Goal: Task Accomplishment & Management: Use online tool/utility

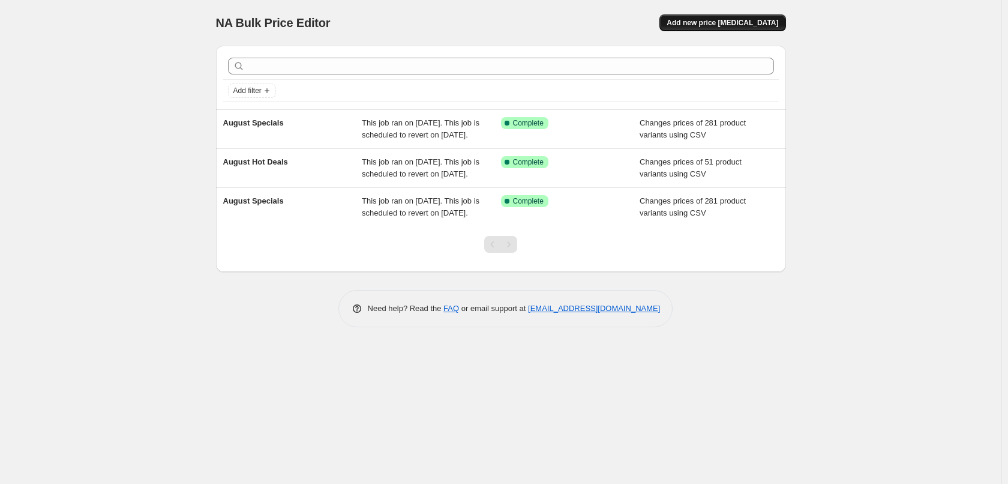
click at [725, 28] on button "Add new price change job" at bounding box center [723, 22] width 126 height 17
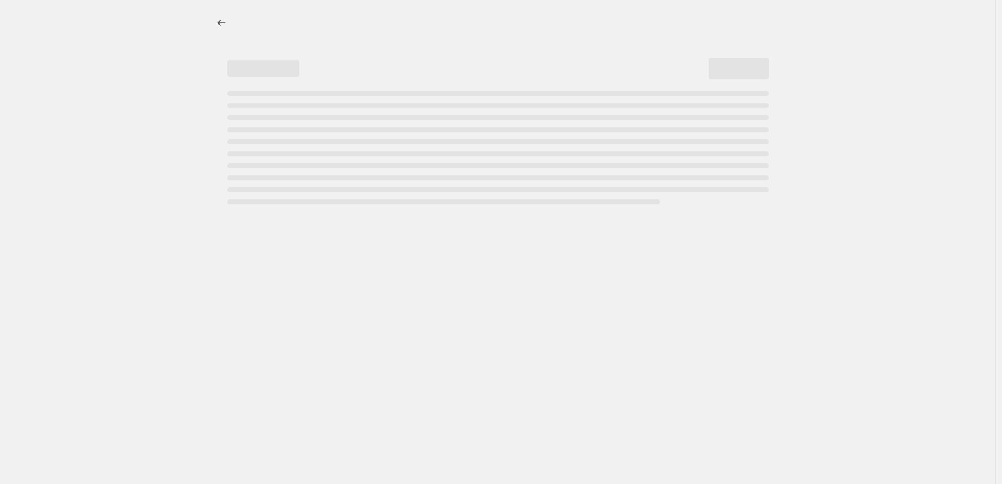
select select "percentage"
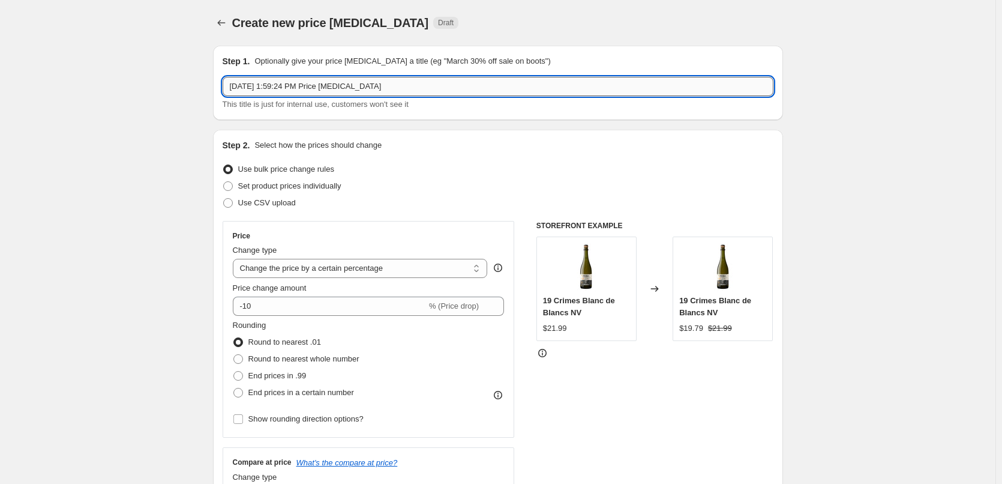
click at [573, 92] on input "Aug 22, 2025, 1:59:24 PM Price change job" at bounding box center [498, 86] width 551 height 19
type input "September Specials"
click at [296, 198] on span "Use CSV upload" at bounding box center [267, 202] width 58 height 9
click at [224, 198] on input "Use CSV upload" at bounding box center [223, 198] width 1 height 1
radio input "true"
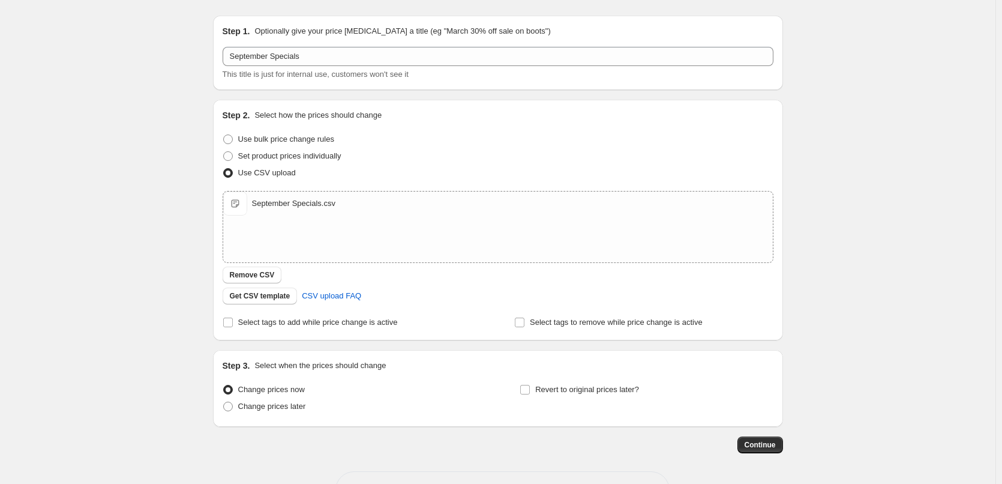
scroll to position [73, 0]
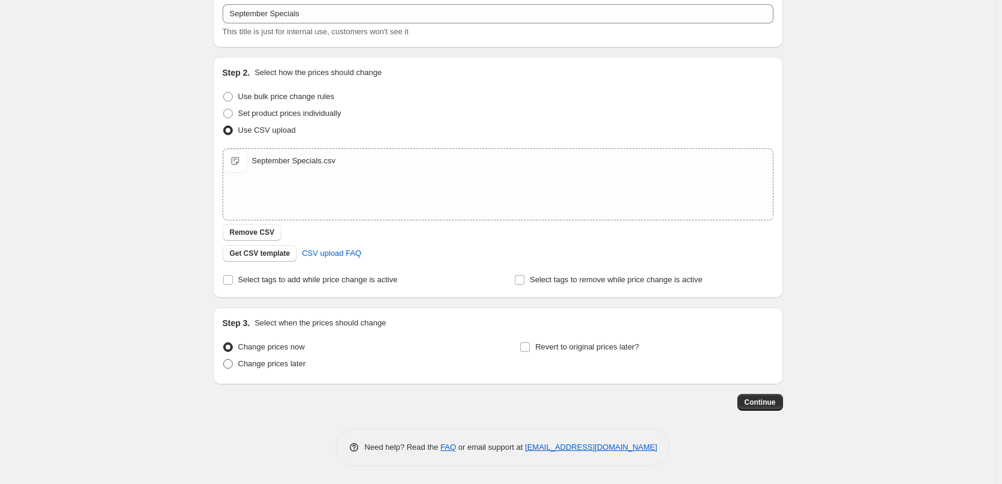
click at [274, 362] on span "Change prices later" at bounding box center [272, 363] width 68 height 9
click at [224, 360] on input "Change prices later" at bounding box center [223, 359] width 1 height 1
radio input "true"
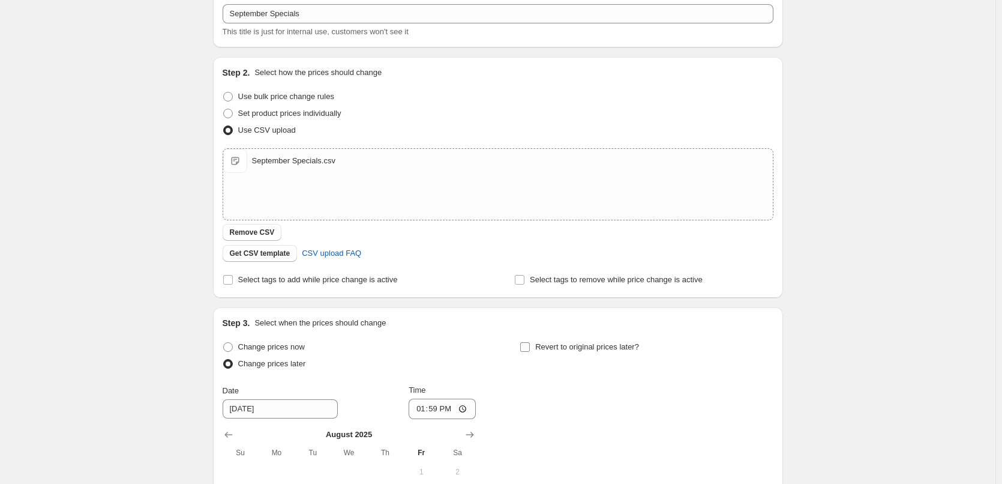
click at [543, 351] on span "Revert to original prices later?" at bounding box center [587, 346] width 104 height 9
click at [530, 351] on input "Revert to original prices later?" at bounding box center [525, 347] width 10 height 10
checkbox input "true"
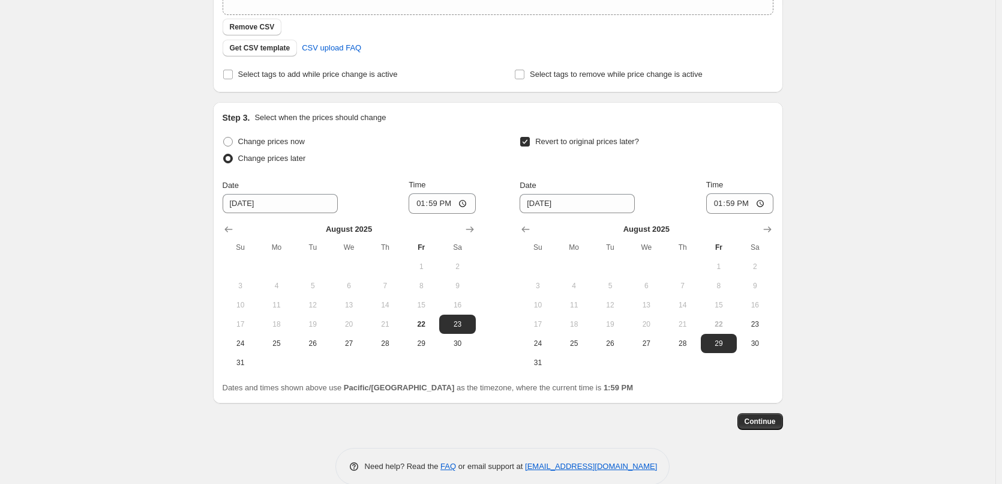
scroll to position [297, 0]
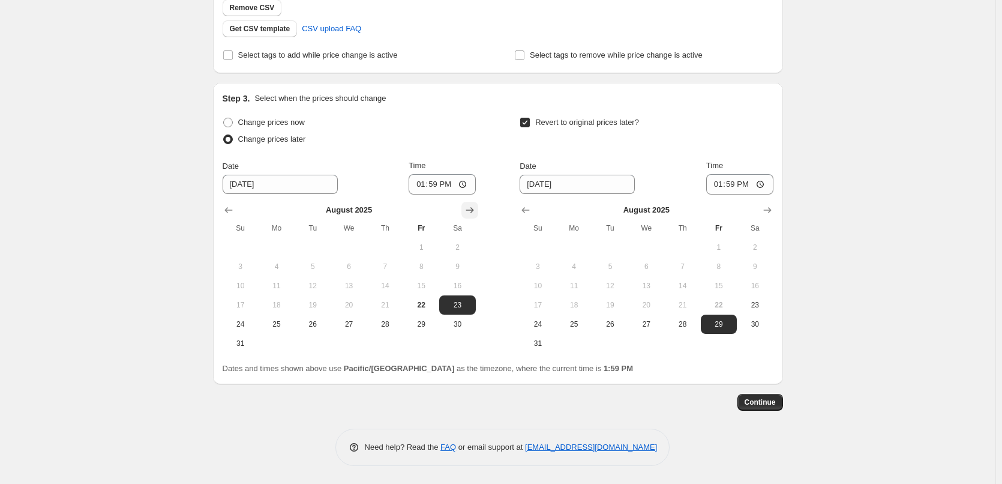
click at [469, 208] on icon "Show next month, September 2025" at bounding box center [470, 210] width 12 height 12
click at [283, 249] on span "1" at bounding box center [277, 248] width 26 height 10
type input "9/1/2025"
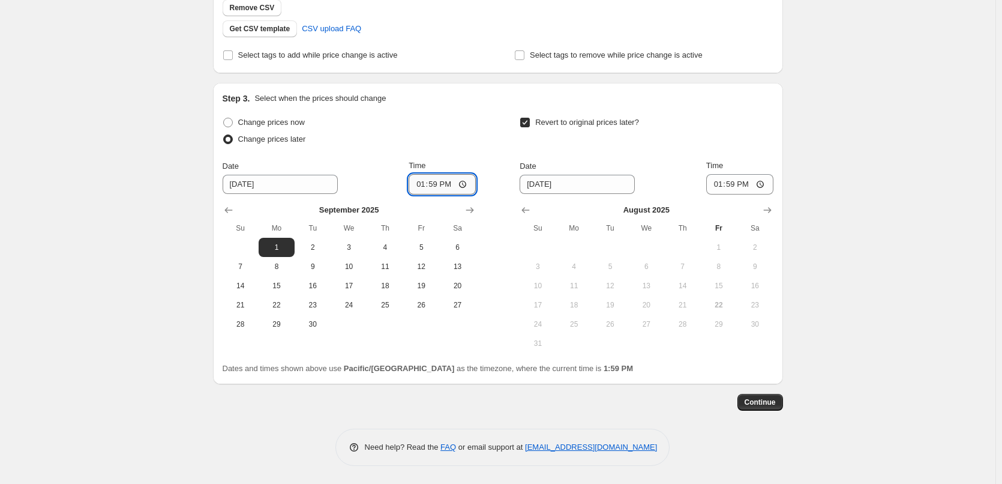
click at [421, 186] on input "13:59" at bounding box center [442, 184] width 67 height 20
type input "00:15"
click at [780, 211] on div "Step 3. Select when the prices should change Change prices now Change prices la…" at bounding box center [498, 233] width 570 height 301
click at [774, 212] on icon "Show next month, September 2025" at bounding box center [768, 210] width 12 height 12
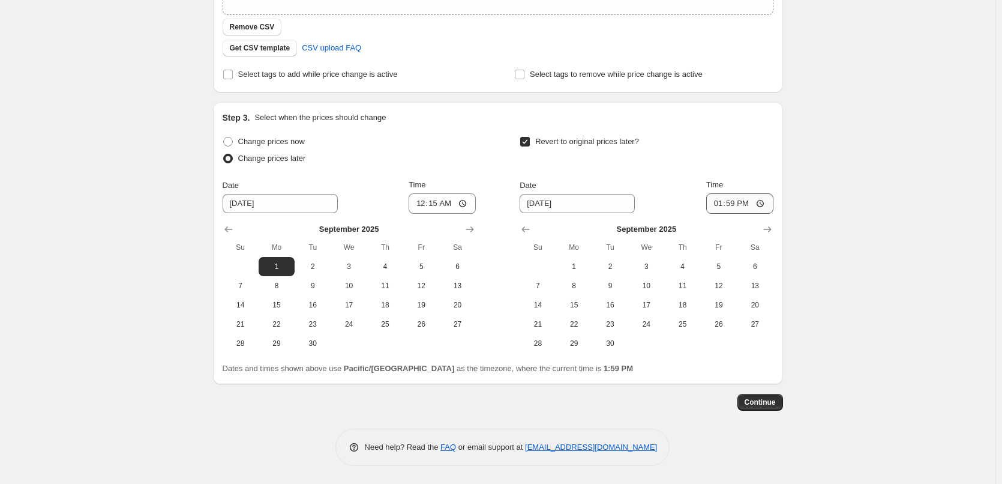
scroll to position [278, 0]
click at [607, 339] on span "30" at bounding box center [610, 344] width 26 height 10
type input "9/30/2025"
click at [723, 205] on input "13:59" at bounding box center [740, 203] width 67 height 20
type input "12:45"
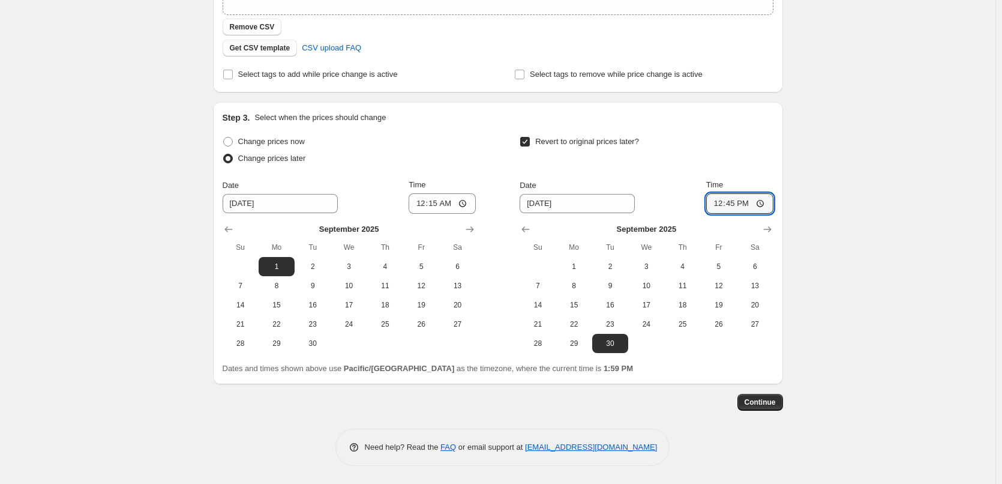
click at [793, 163] on div "Create new price change job. This page is ready Create new price change job Dra…" at bounding box center [498, 103] width 599 height 762
click at [765, 397] on span "Continue" at bounding box center [760, 402] width 31 height 10
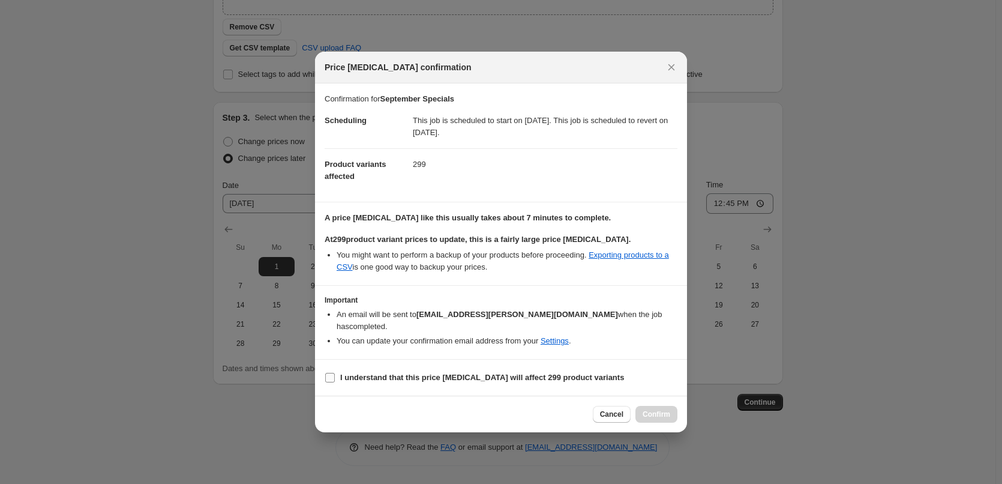
click at [429, 375] on b "I understand that this price change job will affect 299 product variants" at bounding box center [482, 377] width 284 height 9
click at [335, 375] on input "I understand that this price change job will affect 299 product variants" at bounding box center [330, 378] width 10 height 10
checkbox input "true"
click at [670, 70] on icon "Close" at bounding box center [672, 67] width 7 height 7
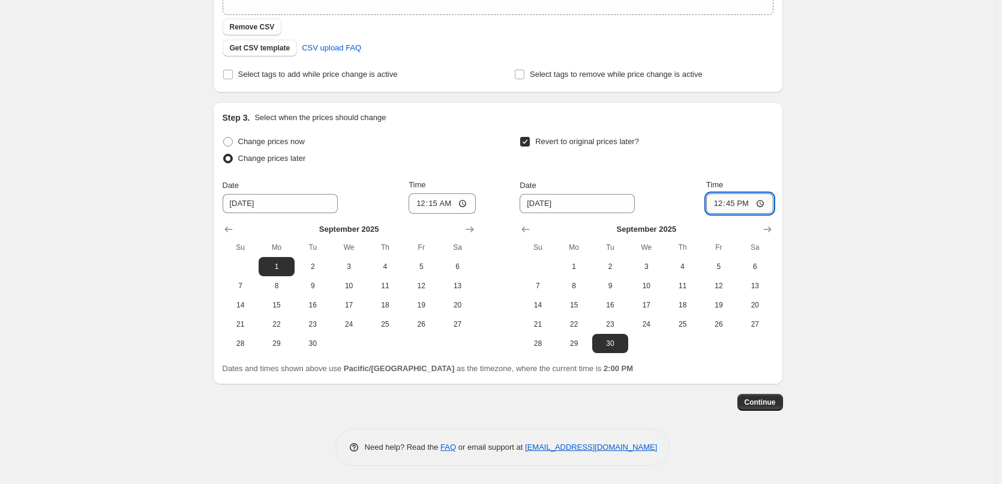
click at [719, 202] on input "12:45" at bounding box center [740, 203] width 67 height 20
type input "23:45"
click at [758, 404] on span "Continue" at bounding box center [760, 402] width 31 height 10
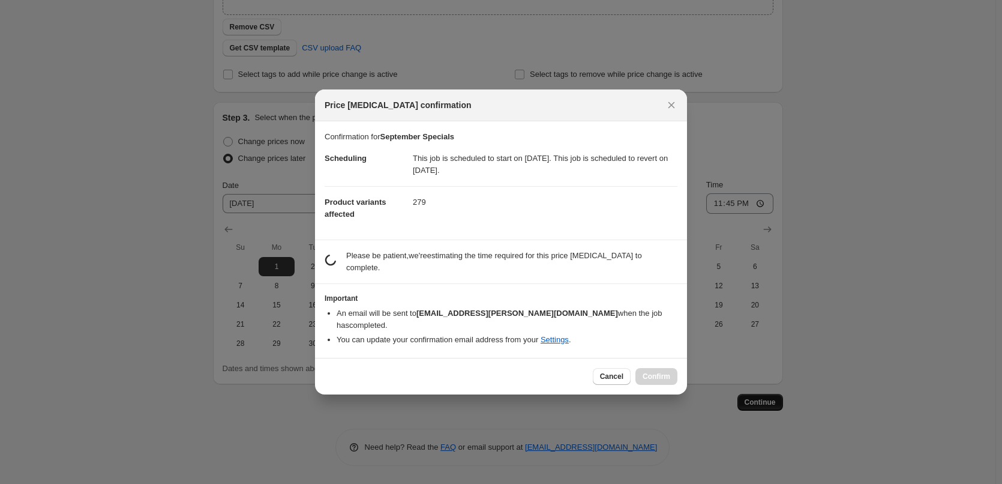
scroll to position [0, 0]
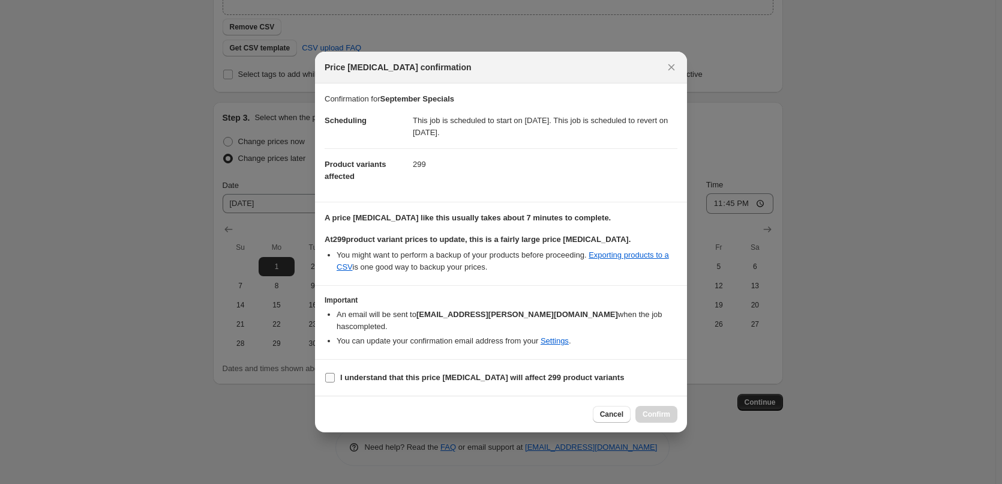
click at [485, 373] on b "I understand that this price change job will affect 299 product variants" at bounding box center [482, 377] width 284 height 9
click at [335, 373] on input "I understand that this price change job will affect 299 product variants" at bounding box center [330, 378] width 10 height 10
checkbox input "true"
click at [648, 406] on button "Confirm" at bounding box center [657, 414] width 42 height 17
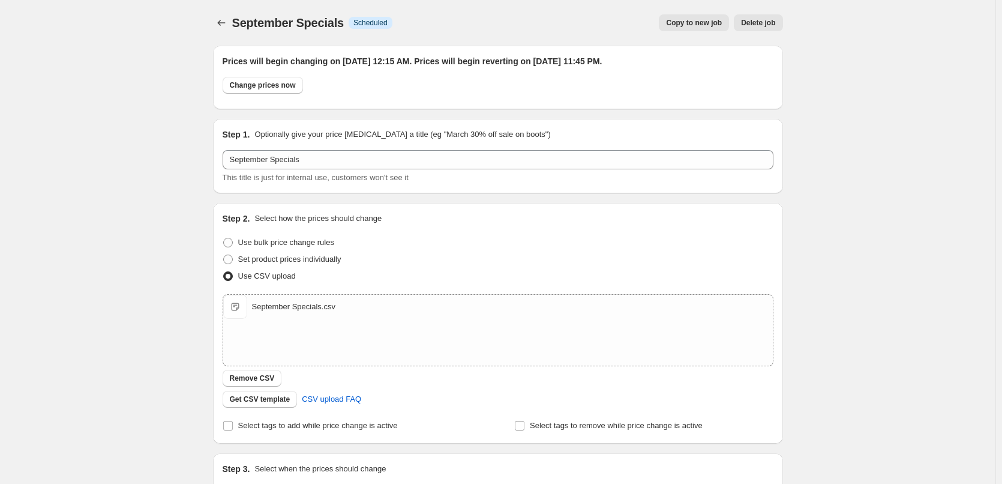
scroll to position [278, 0]
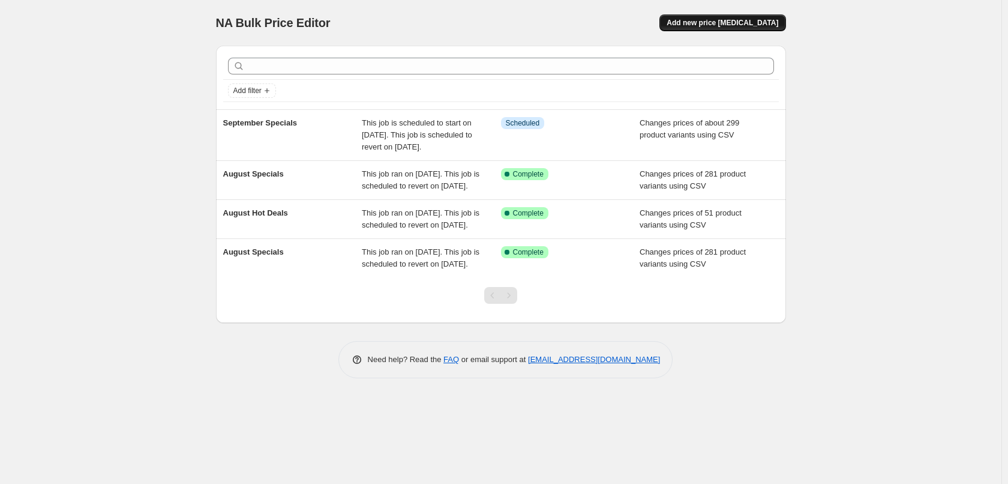
click at [734, 26] on span "Add new price change job" at bounding box center [723, 23] width 112 height 10
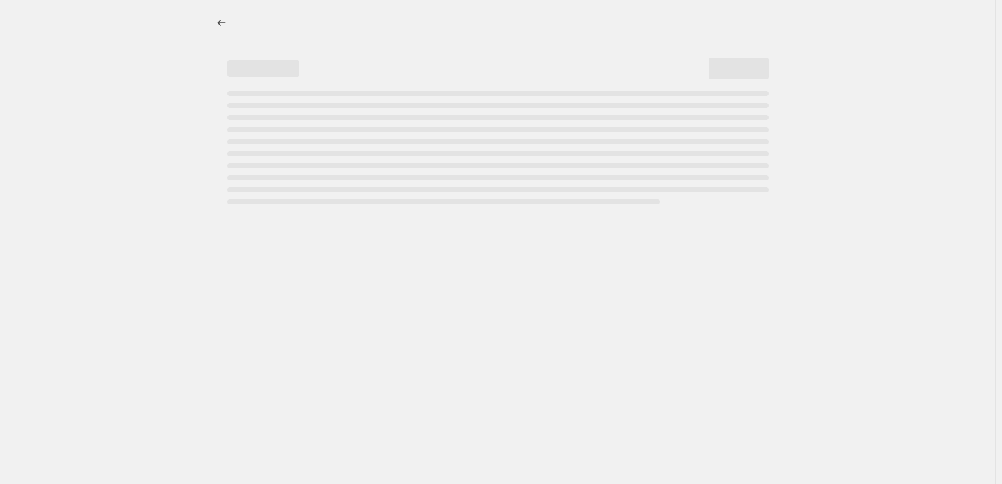
select select "percentage"
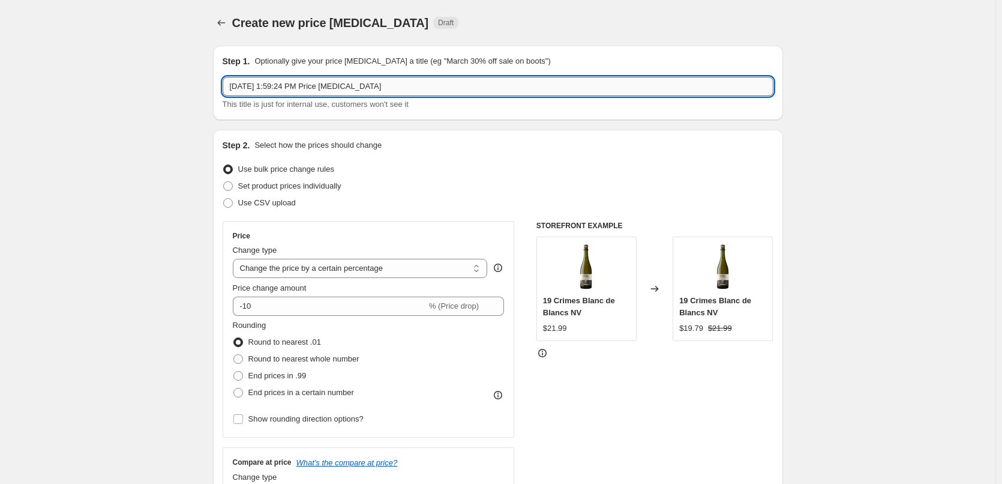
click at [405, 86] on input "Aug 22, 2025, 1:59:24 PM Price change job" at bounding box center [498, 86] width 551 height 19
type input "September Hot Deals"
click at [249, 207] on span "Use CSV upload" at bounding box center [267, 202] width 58 height 9
click at [224, 199] on input "Use CSV upload" at bounding box center [223, 198] width 1 height 1
radio input "true"
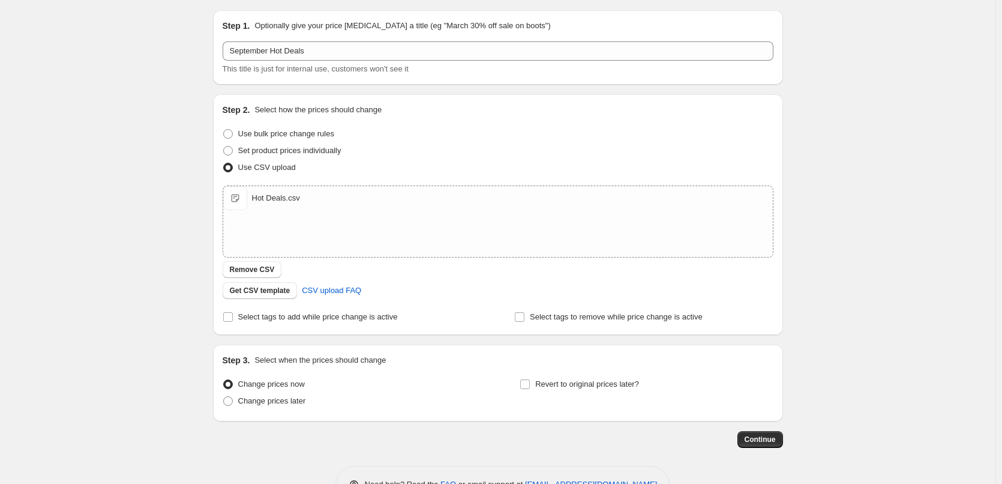
scroll to position [73, 0]
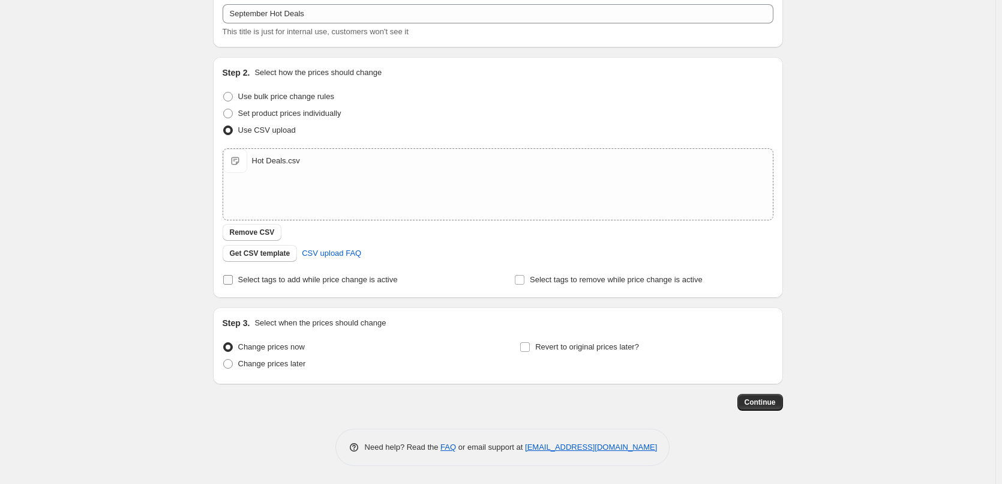
click at [331, 283] on span "Select tags to add while price change is active" at bounding box center [318, 279] width 160 height 9
click at [233, 283] on input "Select tags to add while price change is active" at bounding box center [228, 280] width 10 height 10
checkbox input "true"
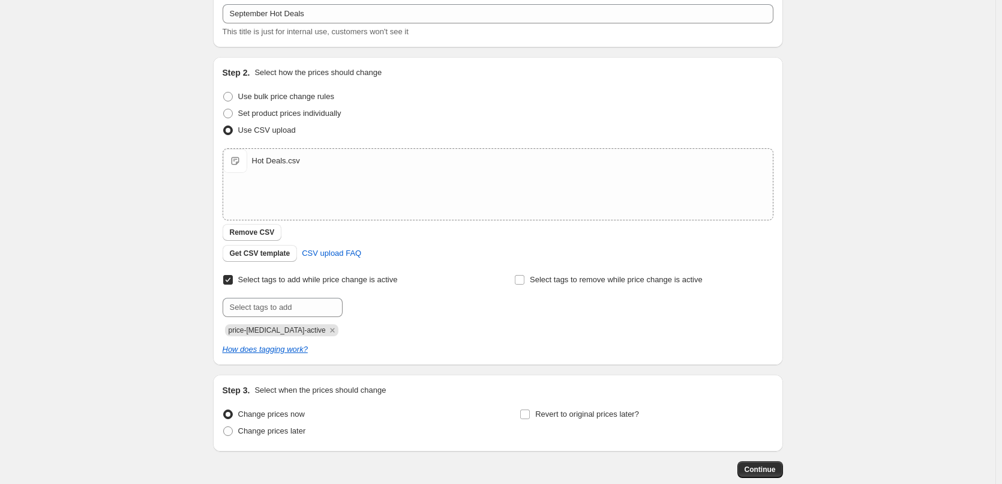
click at [282, 321] on div "Submit price-change-job-active" at bounding box center [352, 317] width 259 height 38
click at [283, 312] on input "text" at bounding box center [283, 307] width 120 height 19
type input "hot-deals"
click at [366, 309] on b "Add" at bounding box center [360, 306] width 14 height 8
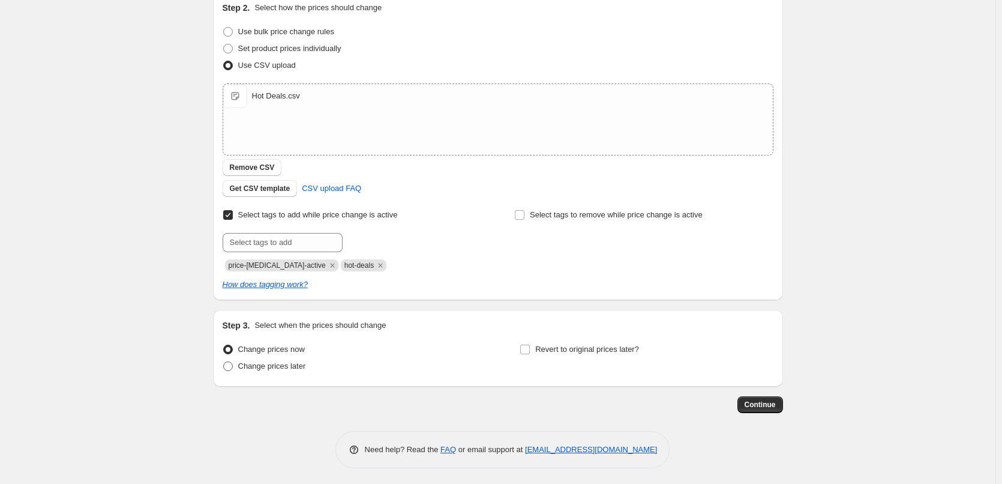
scroll to position [140, 0]
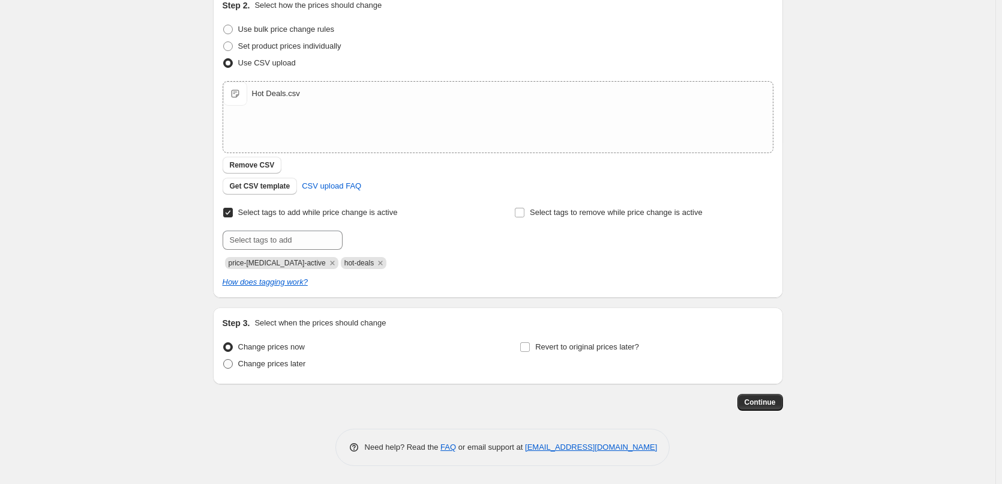
click at [276, 362] on span "Change prices later" at bounding box center [272, 363] width 68 height 9
click at [224, 360] on input "Change prices later" at bounding box center [223, 359] width 1 height 1
radio input "true"
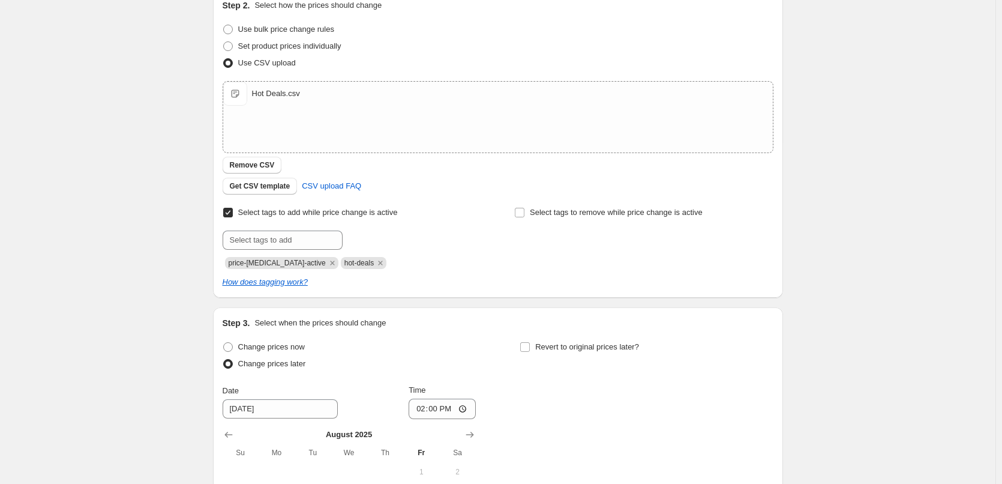
click at [549, 351] on span "Revert to original prices later?" at bounding box center [587, 346] width 104 height 9
click at [530, 351] on input "Revert to original prices later?" at bounding box center [525, 347] width 10 height 10
checkbox input "true"
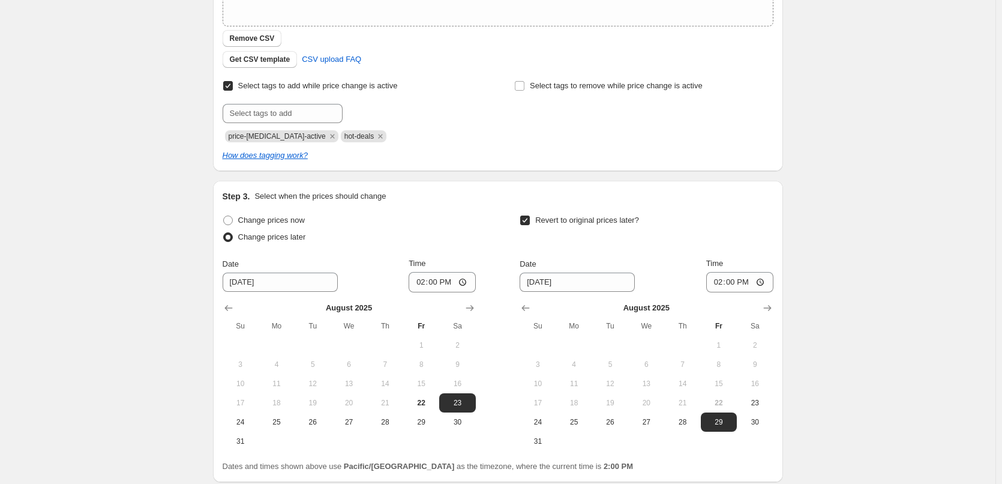
scroll to position [320, 0]
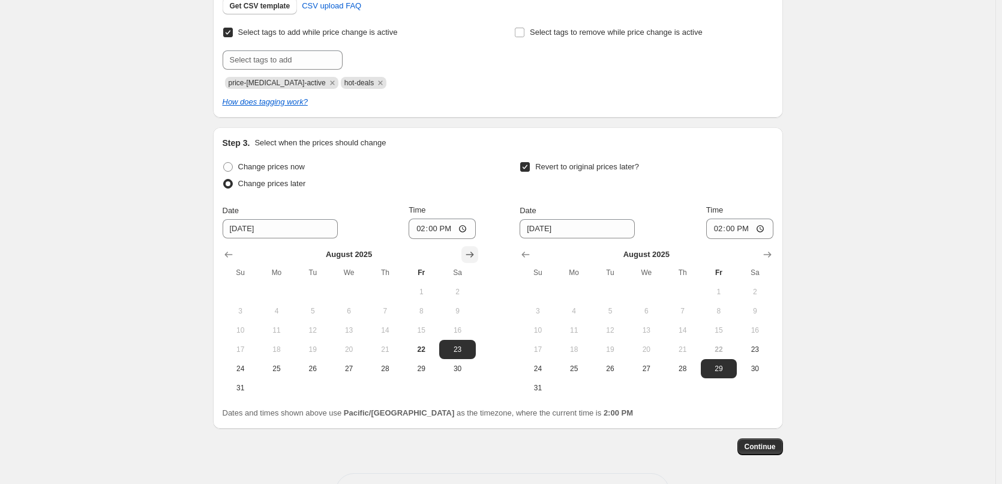
click at [472, 246] on button "Show next month, September 2025" at bounding box center [470, 254] width 17 height 17
click at [272, 292] on span "1" at bounding box center [277, 292] width 26 height 10
type input "9/1/2025"
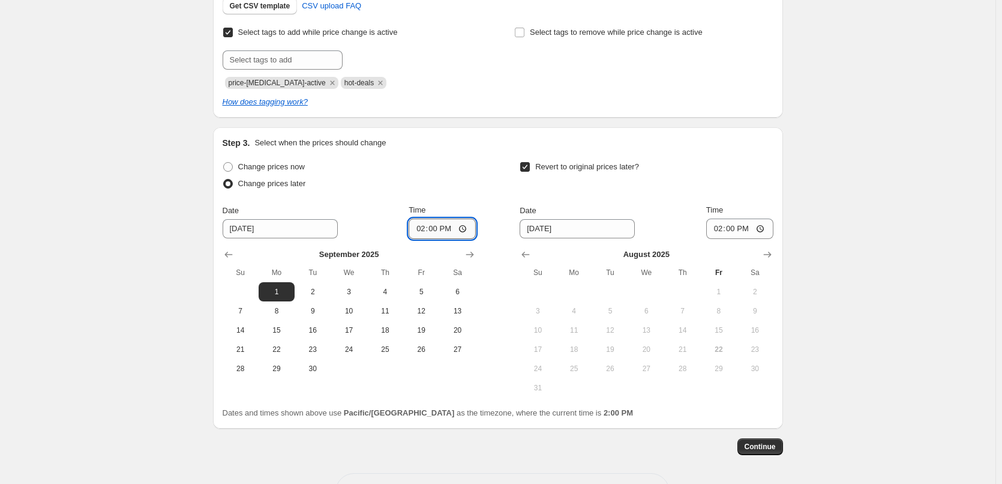
click at [422, 231] on input "14:00" at bounding box center [442, 228] width 67 height 20
type input "00:15"
click at [767, 252] on icon "Show next month, September 2025" at bounding box center [768, 255] width 12 height 12
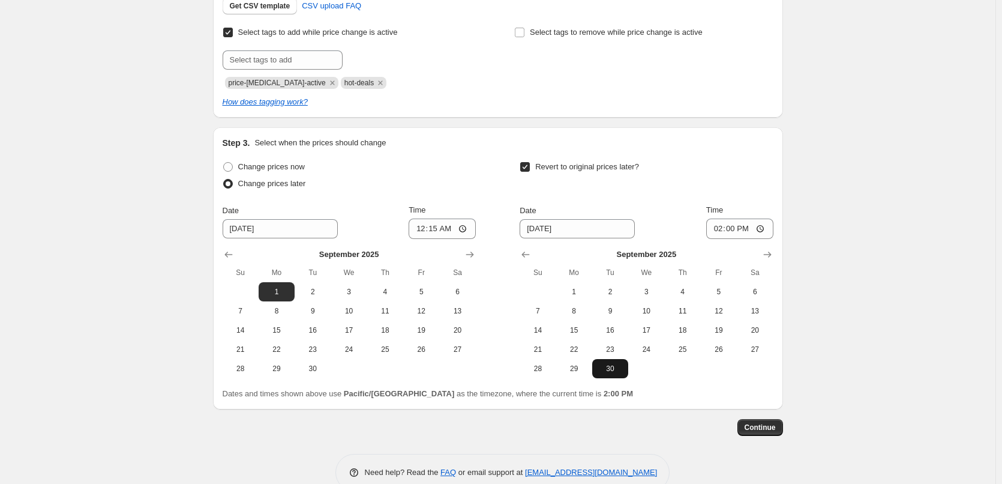
click at [613, 365] on span "30" at bounding box center [610, 369] width 26 height 10
type input "9/30/2025"
click at [714, 228] on input "14:00" at bounding box center [740, 228] width 67 height 20
type input "23:45"
click at [826, 169] on div "Create new price change job. This page is ready Create new price change job Dra…" at bounding box center [498, 94] width 996 height 829
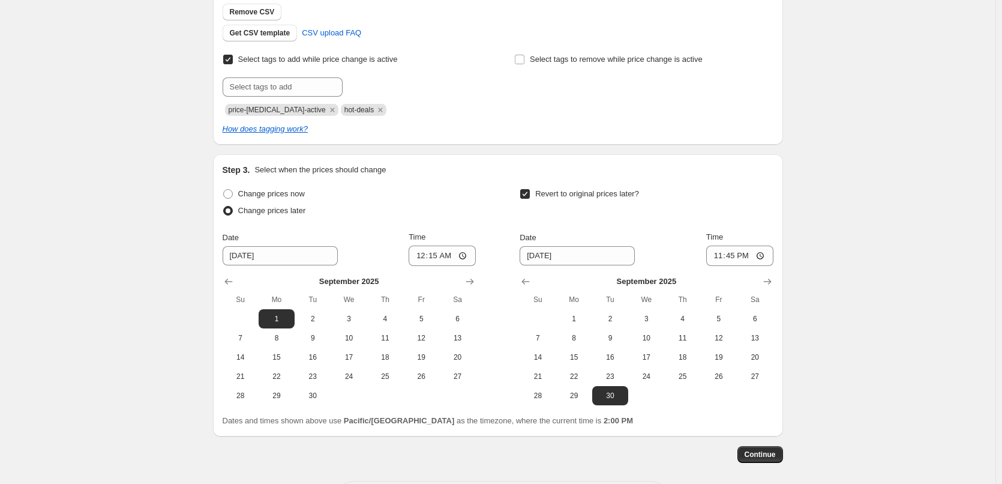
scroll to position [345, 0]
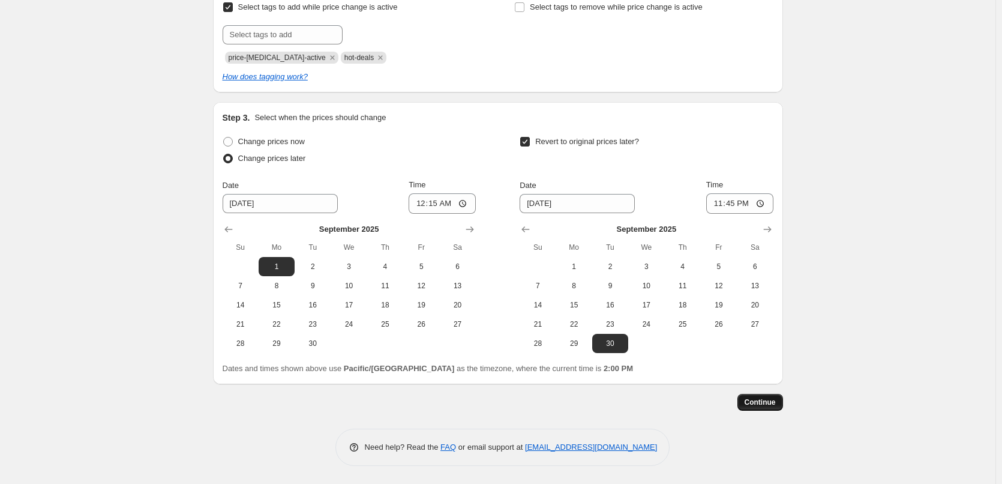
click at [771, 400] on span "Continue" at bounding box center [760, 402] width 31 height 10
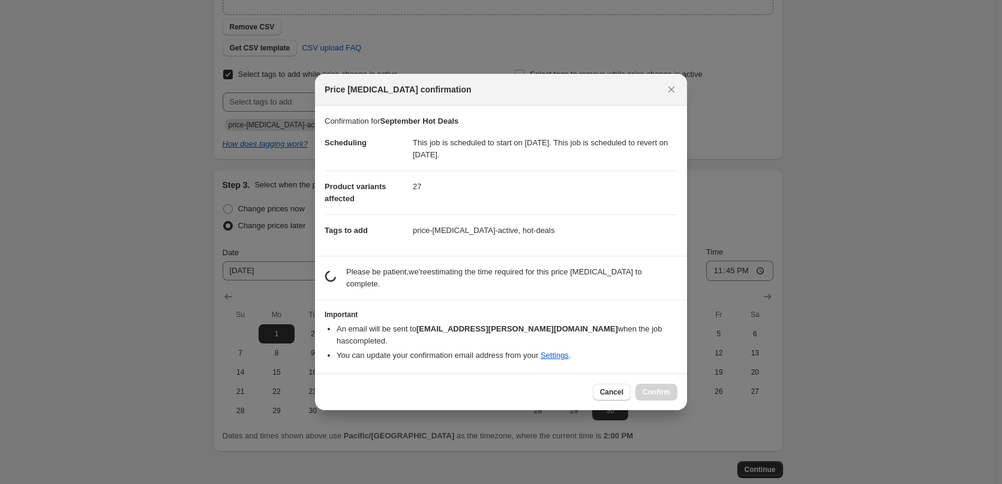
scroll to position [0, 0]
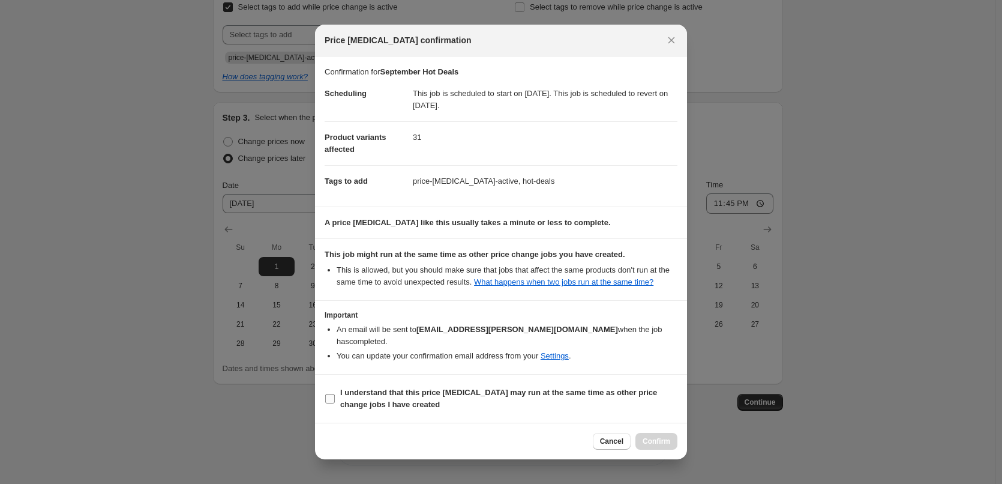
click at [436, 394] on b "I understand that this price change job may run at the same time as other price…" at bounding box center [498, 398] width 317 height 21
click at [335, 394] on input "I understand that this price change job may run at the same time as other price…" at bounding box center [330, 399] width 10 height 10
checkbox input "true"
click at [659, 439] on span "Confirm" at bounding box center [657, 441] width 28 height 10
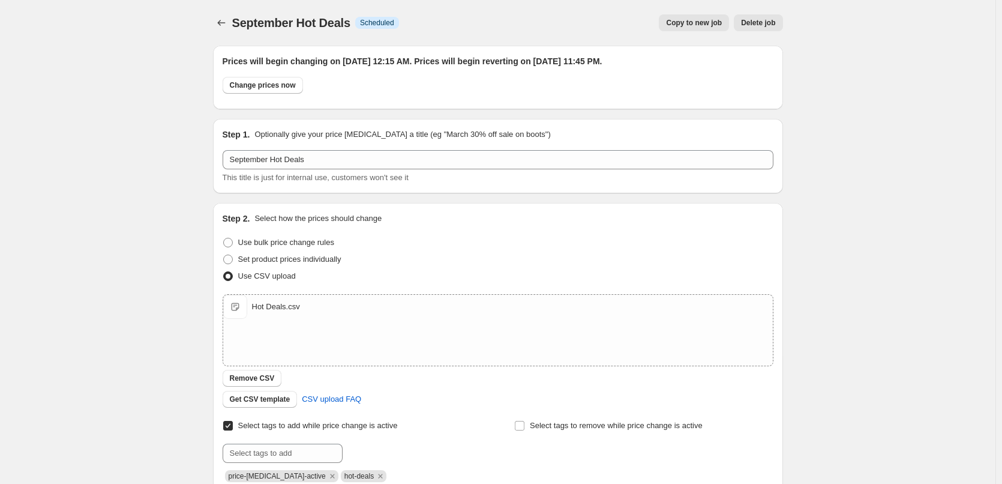
scroll to position [345, 0]
